Goal: Information Seeking & Learning: Find specific fact

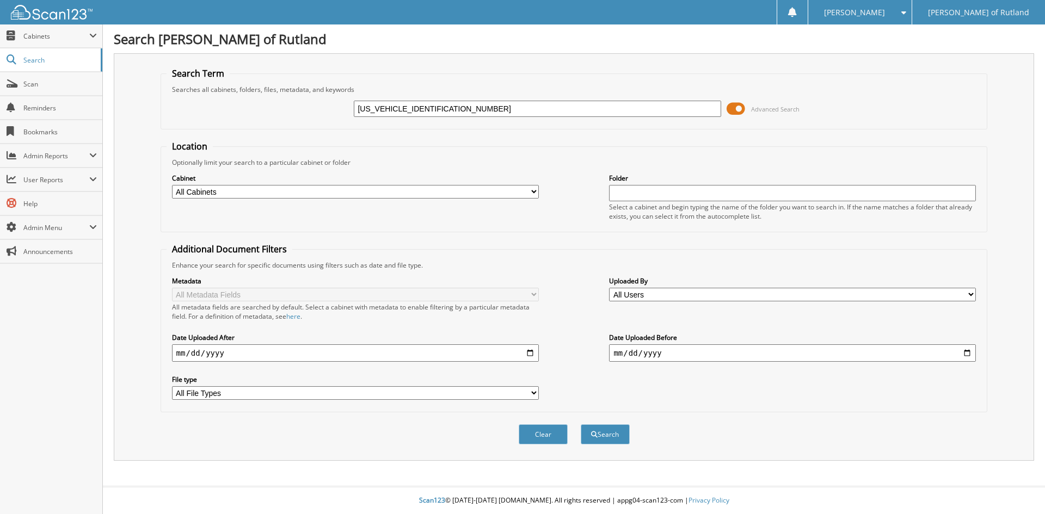
type input "[US_VEHICLE_IDENTIFICATION_NUMBER]"
click at [581, 425] on button "Search" at bounding box center [605, 435] width 49 height 20
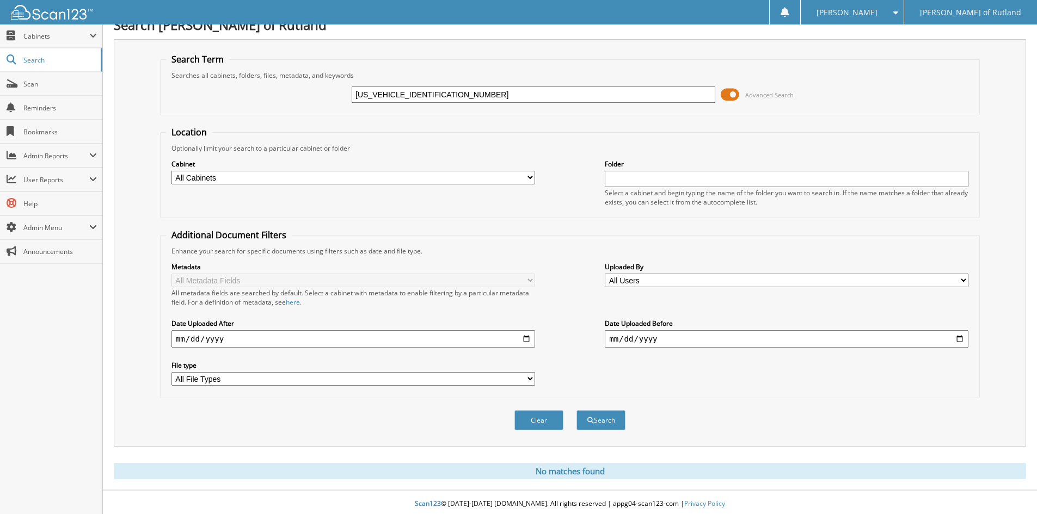
scroll to position [18, 0]
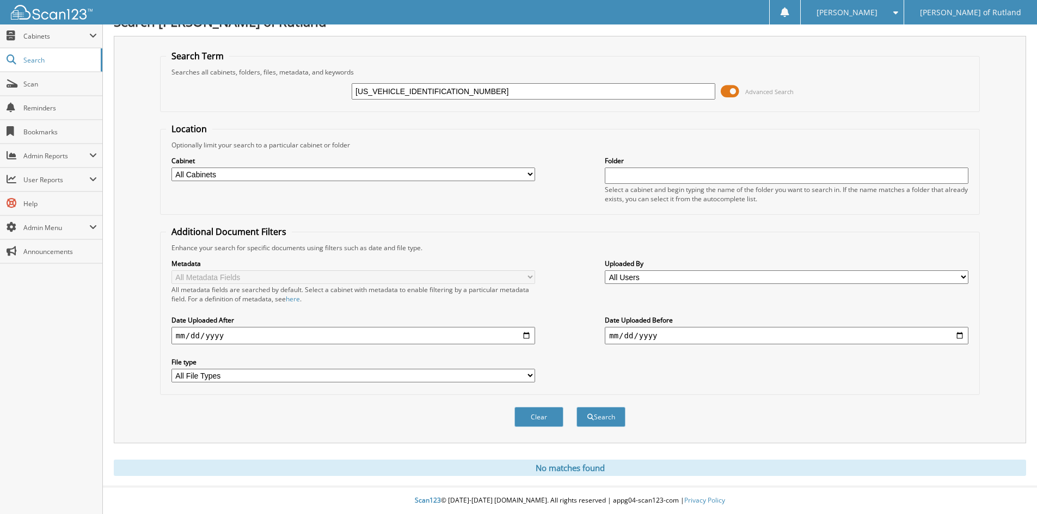
click at [437, 92] on input "[US_VEHICLE_IDENTIFICATION_NUMBER]" at bounding box center [534, 91] width 364 height 16
paste input "RSU2592T"
type input "RSU2592T"
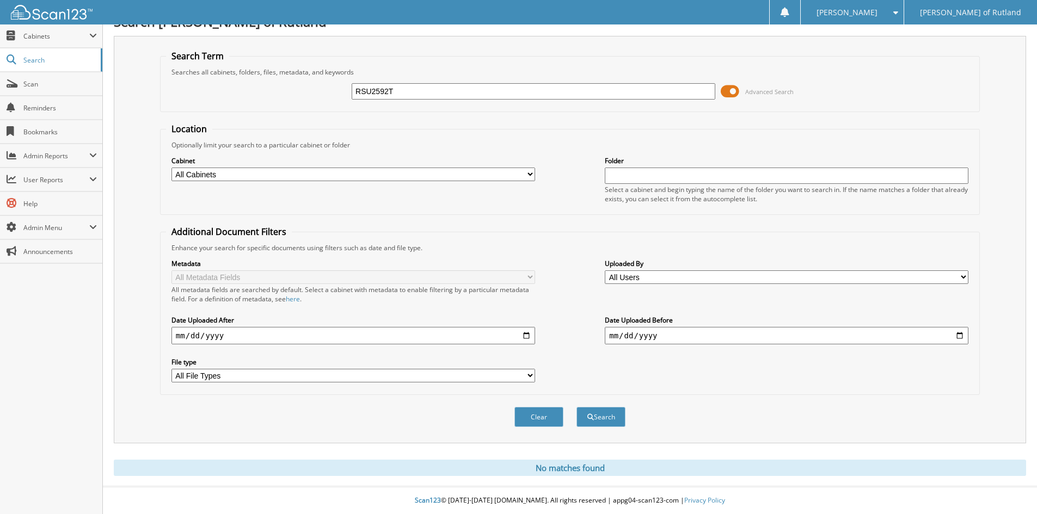
click at [576, 407] on button "Search" at bounding box center [600, 417] width 49 height 20
